Goal: Information Seeking & Learning: Learn about a topic

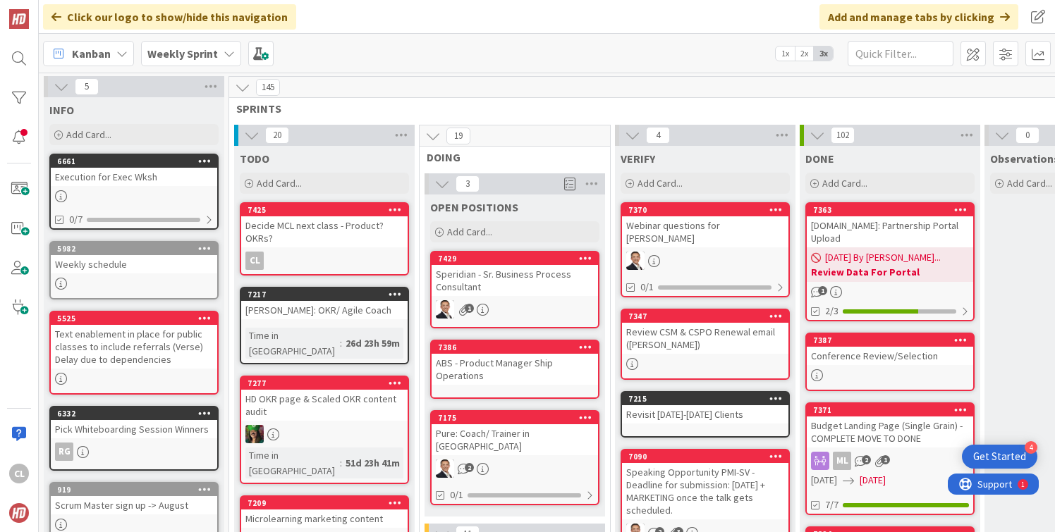
scroll to position [465, 192]
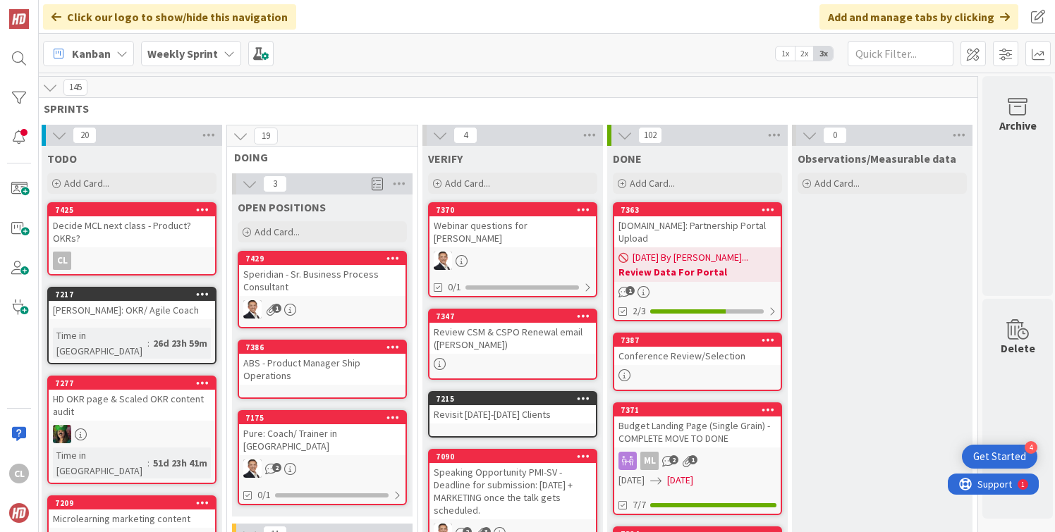
click at [214, 45] on span "Weekly Sprint" at bounding box center [182, 53] width 71 height 17
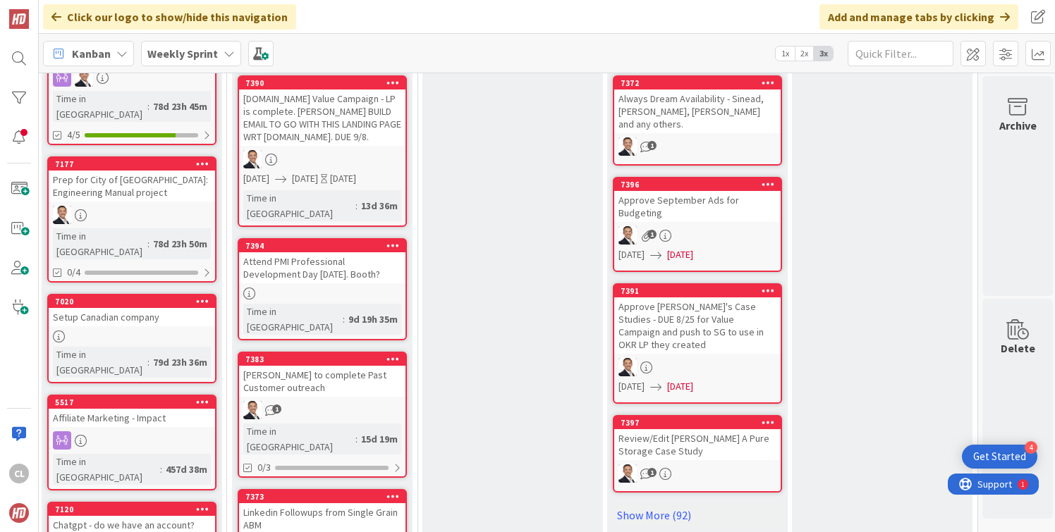
scroll to position [815, 192]
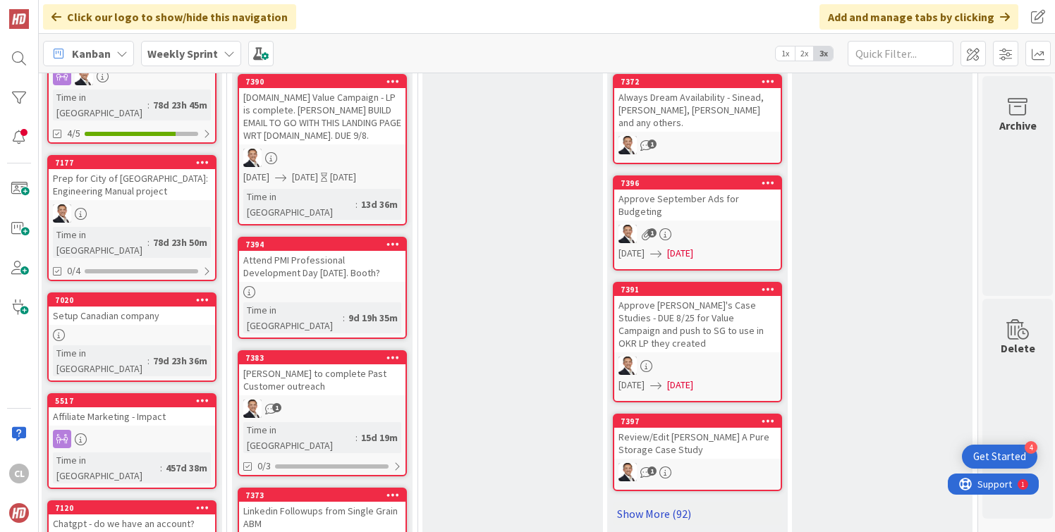
click at [673, 503] on link "Show More (92)" at bounding box center [697, 514] width 169 height 23
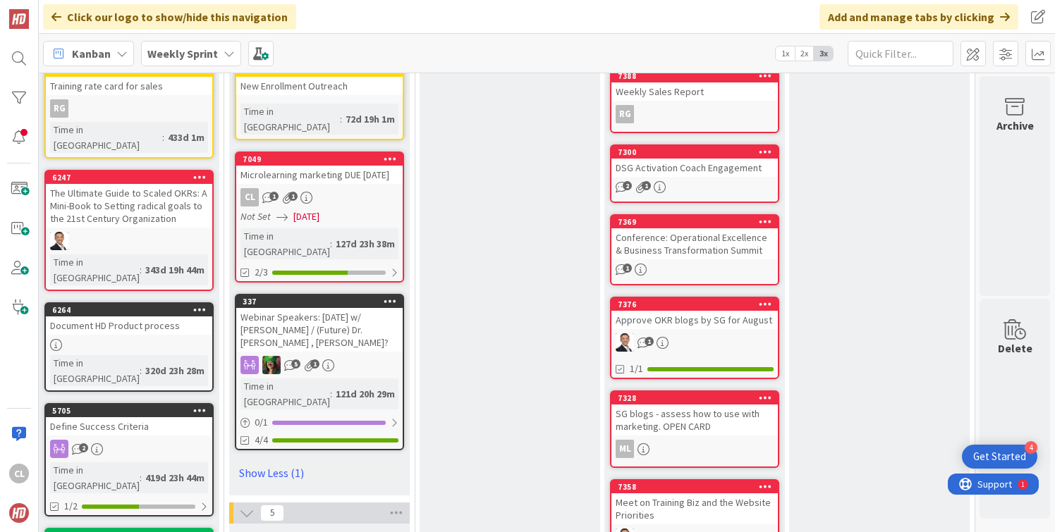
scroll to position [3431, 195]
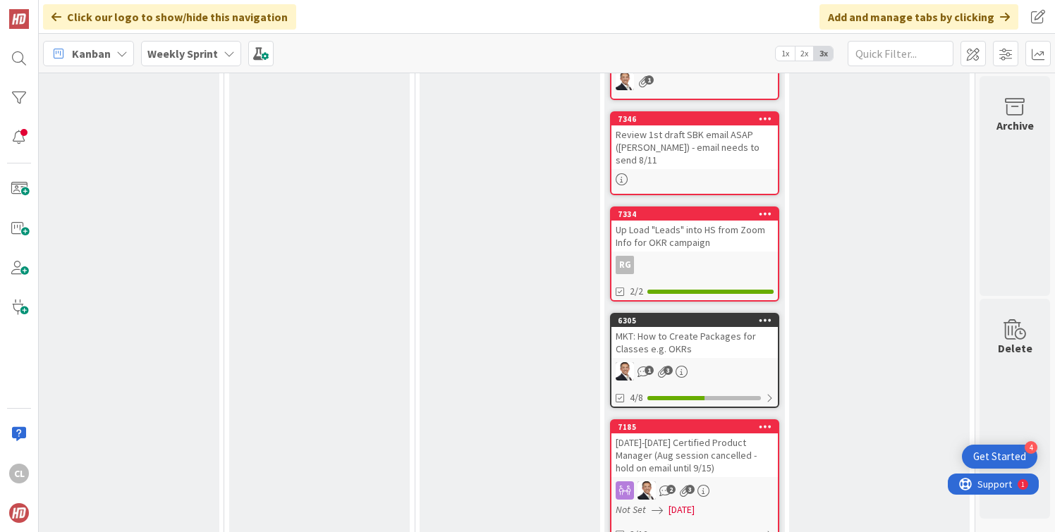
click at [666, 419] on link "7185 [DATE]-[DATE] Certified Product Manager (Aug session cancelled - hold on e…" at bounding box center [694, 481] width 169 height 125
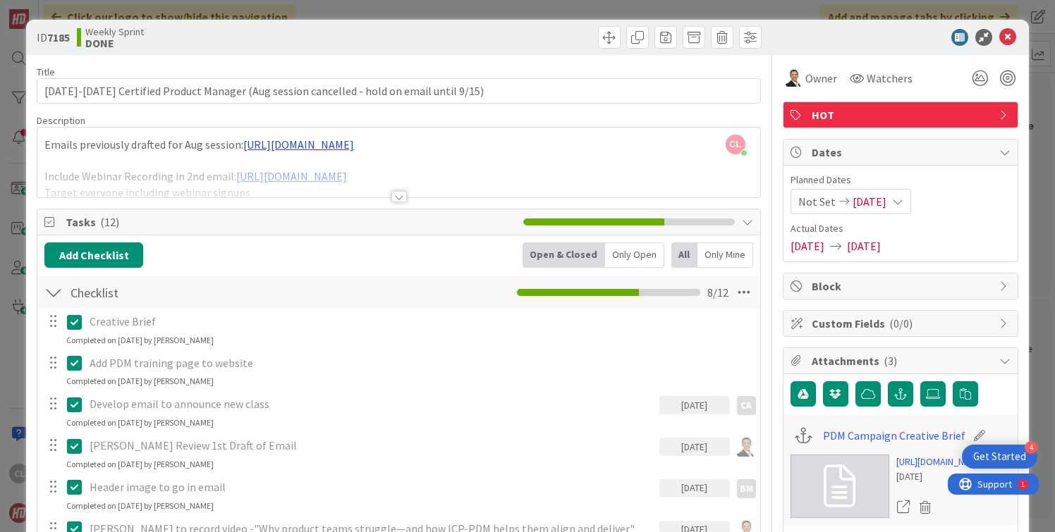
click at [435, 169] on div at bounding box center [398, 179] width 722 height 36
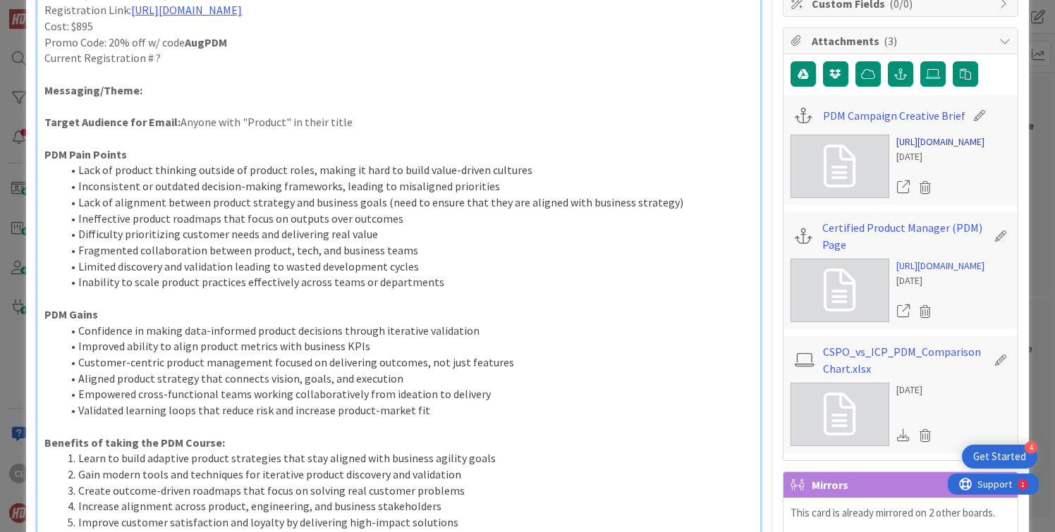
scroll to position [322, 0]
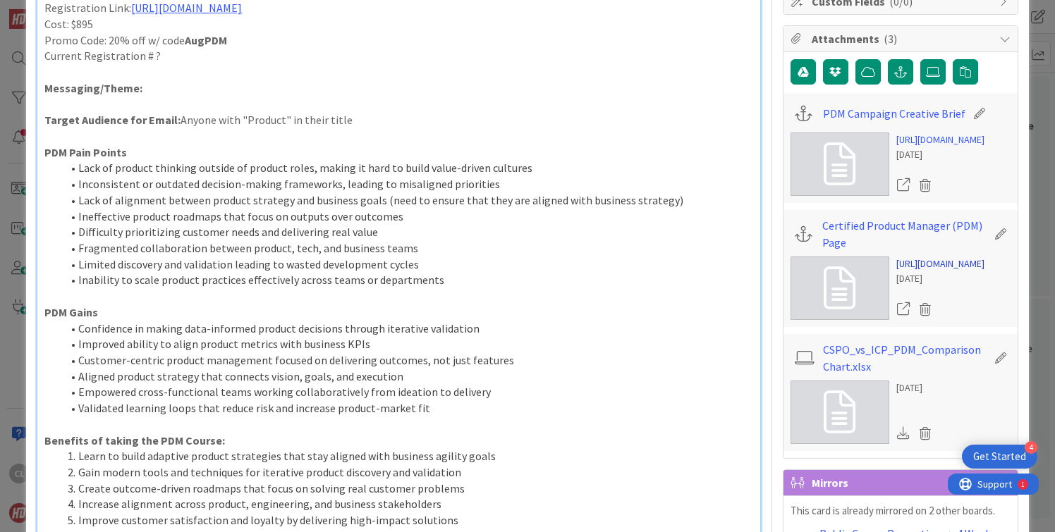
click at [938, 271] on link "[URL][DOMAIN_NAME]" at bounding box center [940, 264] width 88 height 15
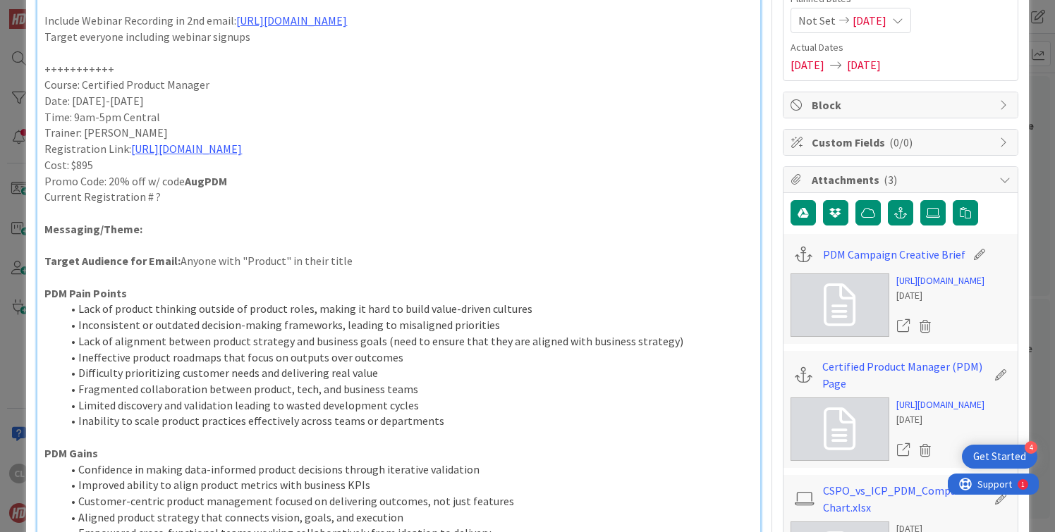
scroll to position [0, 0]
